Goal: Find specific page/section: Find specific page/section

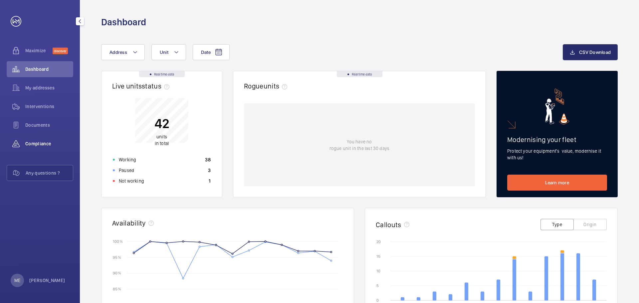
click at [48, 141] on span "Compliance" at bounding box center [49, 143] width 48 height 7
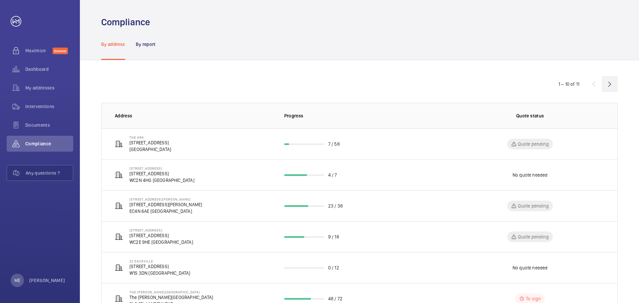
click at [613, 88] on wm-front-icon-button at bounding box center [610, 84] width 16 height 16
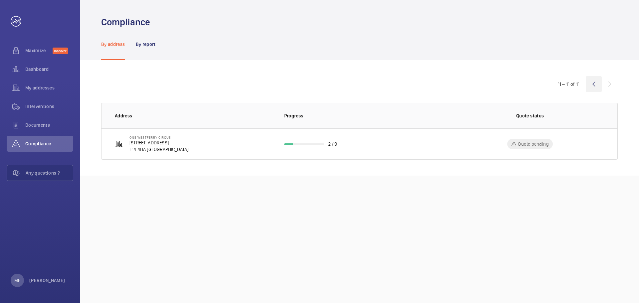
click at [598, 86] on wm-front-icon-button at bounding box center [594, 84] width 16 height 16
